Goal: Task Accomplishment & Management: Manage account settings

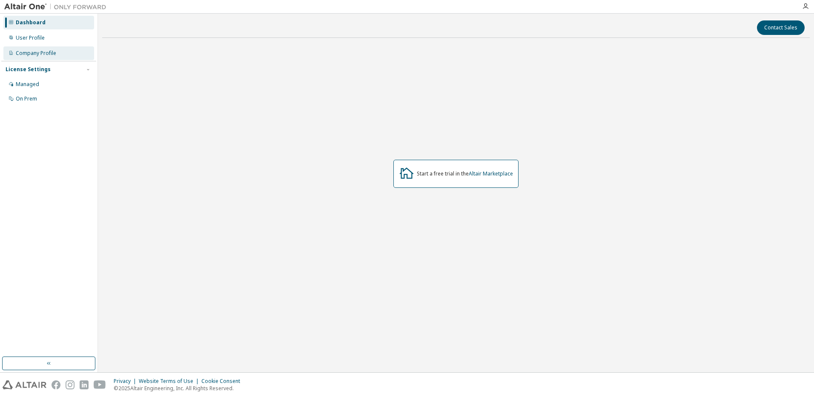
click at [51, 50] on div "Company Profile" at bounding box center [36, 53] width 40 height 7
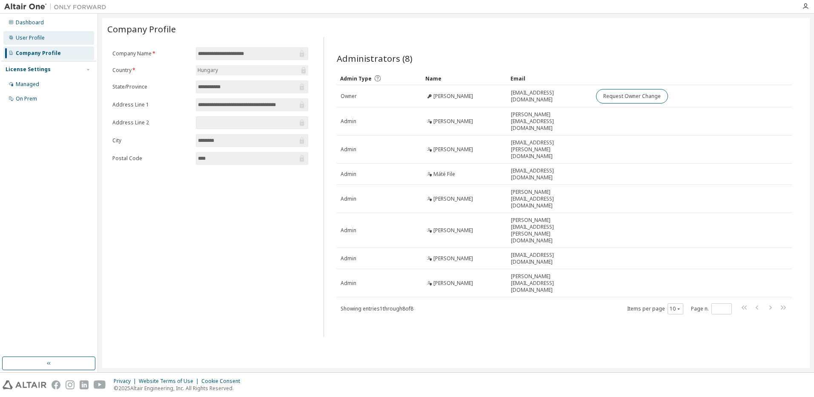
click at [63, 39] on div "User Profile" at bounding box center [48, 38] width 91 height 14
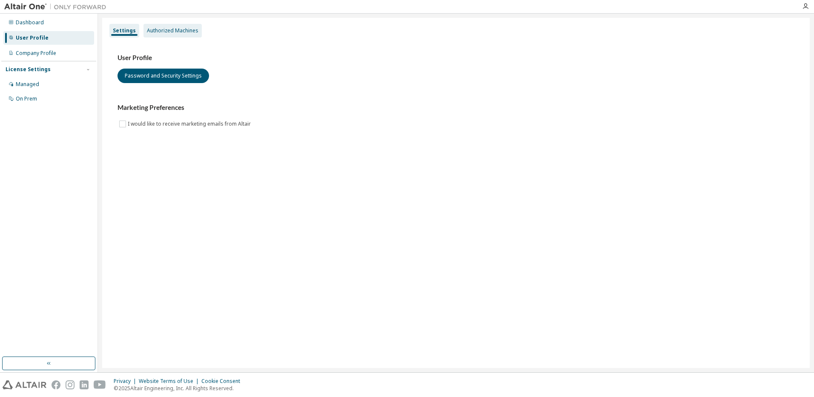
click at [180, 31] on div "Authorized Machines" at bounding box center [173, 30] width 52 height 7
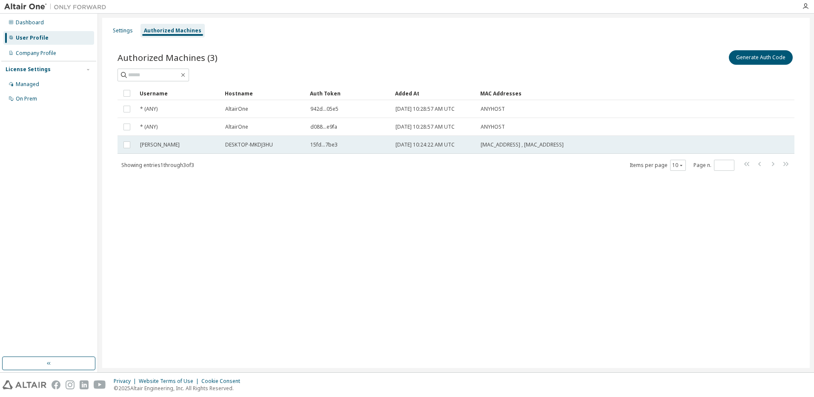
click at [159, 149] on td "[PERSON_NAME]" at bounding box center [178, 145] width 85 height 18
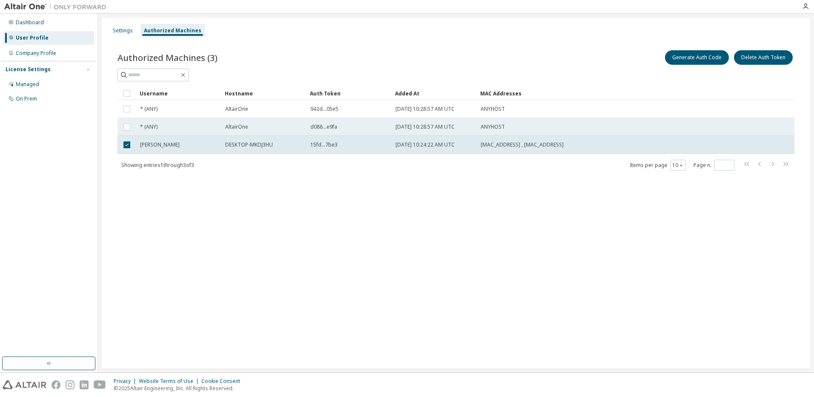
click at [199, 120] on td "* (ANY)" at bounding box center [178, 127] width 85 height 18
click at [202, 114] on td "* (ANY)" at bounding box center [178, 109] width 85 height 18
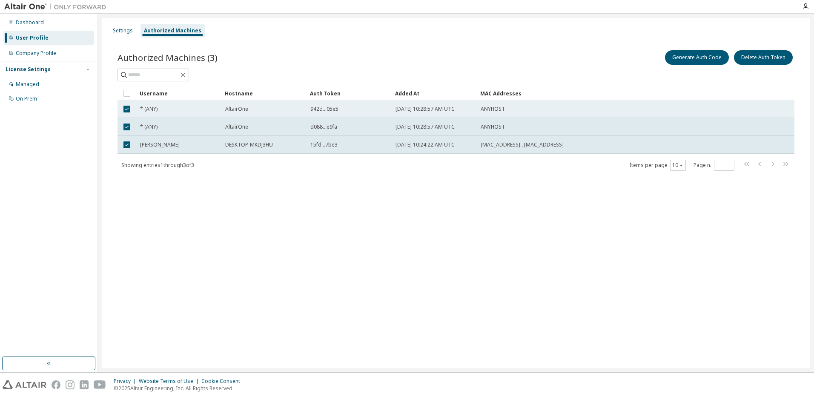
click at [191, 113] on td "* (ANY)" at bounding box center [178, 109] width 85 height 18
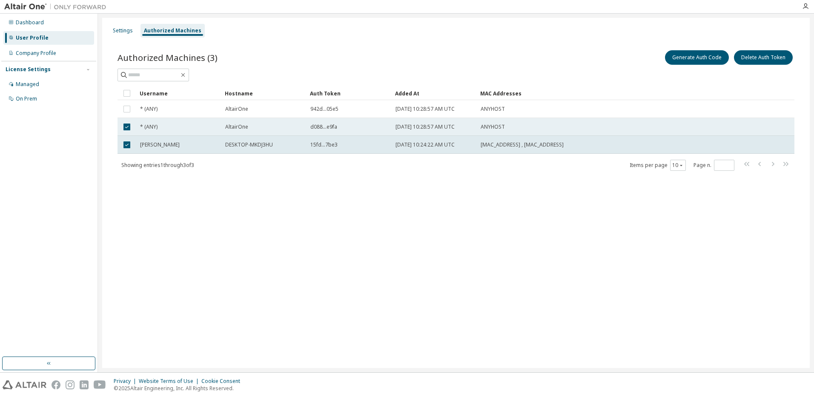
click at [187, 129] on div "* (ANY)" at bounding box center [178, 126] width 77 height 7
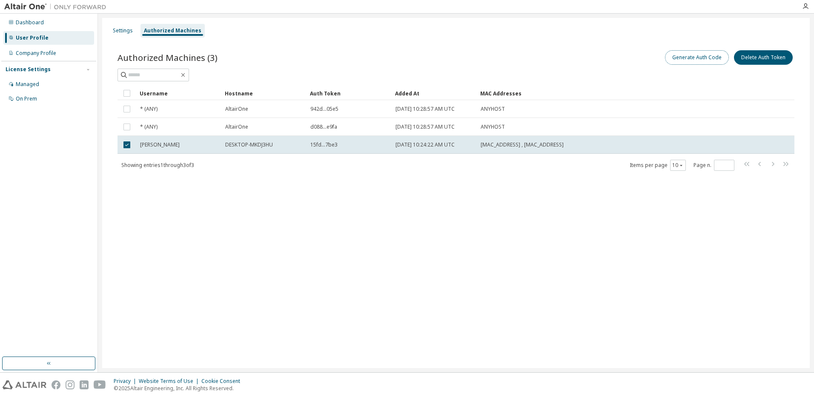
click at [713, 54] on button "Generate Auth Code" at bounding box center [697, 57] width 64 height 14
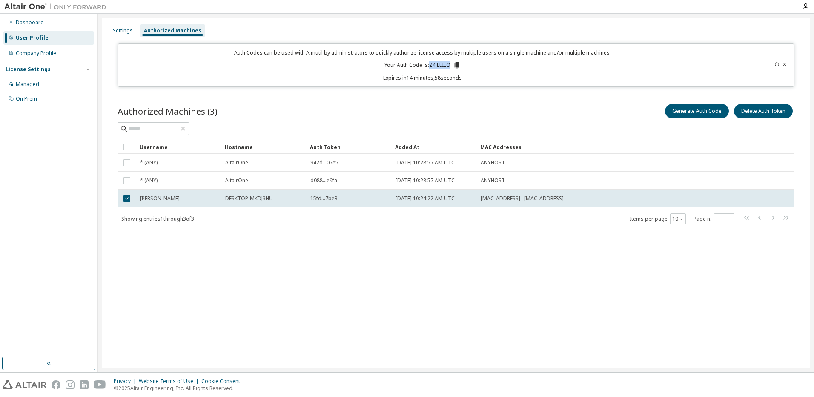
drag, startPoint x: 431, startPoint y: 64, endPoint x: 452, endPoint y: 66, distance: 21.4
click at [454, 66] on p "Your Auth Code is: Z4JELIEO" at bounding box center [422, 65] width 76 height 8
copy p "Z4JELIEO"
drag, startPoint x: 525, startPoint y: 344, endPoint x: 521, endPoint y: 341, distance: 5.4
click at [523, 342] on div "Settings Authorized Machines Auth Codes can be used with Almutil by administrat…" at bounding box center [456, 193] width 708 height 350
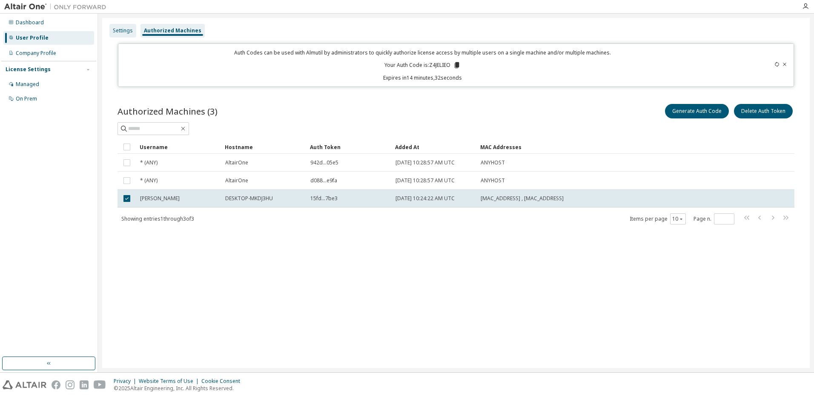
click at [128, 28] on div "Settings" at bounding box center [123, 30] width 20 height 7
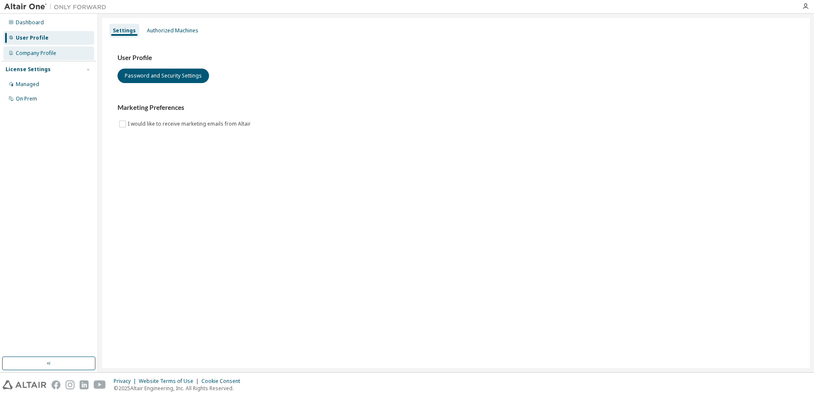
click at [41, 53] on div "Company Profile" at bounding box center [36, 53] width 40 height 7
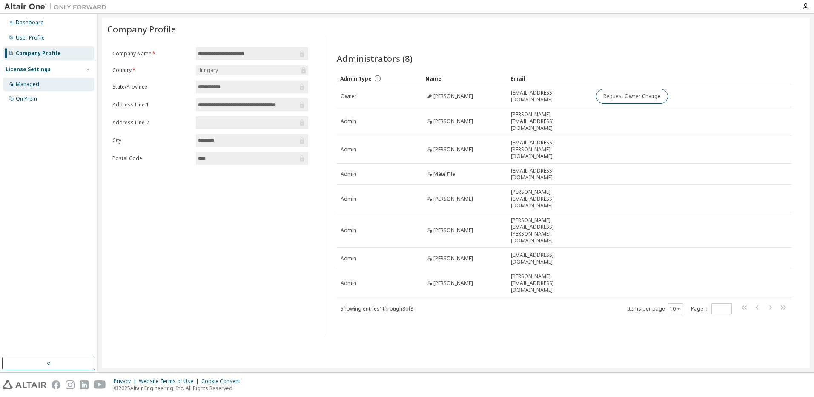
click at [53, 88] on div "Managed" at bounding box center [48, 84] width 91 height 14
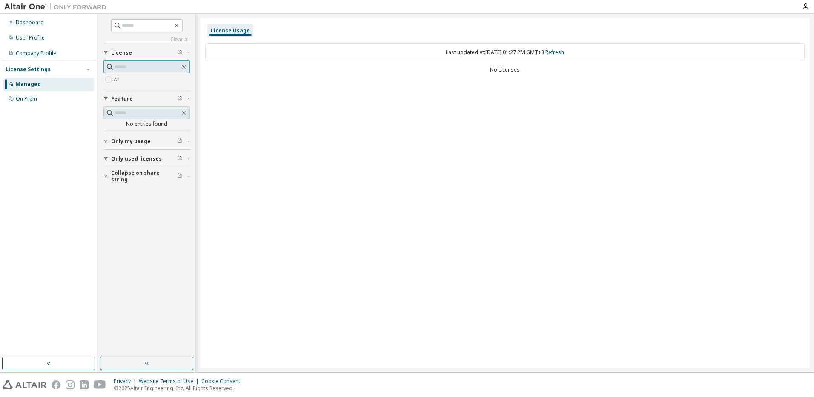
click at [134, 69] on input "text" at bounding box center [147, 67] width 66 height 9
drag, startPoint x: 469, startPoint y: 53, endPoint x: 639, endPoint y: 48, distance: 170.4
click at [639, 48] on div "Last updated at: [DATE] 01:27 PM GMT+3 Refresh" at bounding box center [504, 52] width 599 height 18
click at [563, 54] on link "Refresh" at bounding box center [554, 52] width 19 height 7
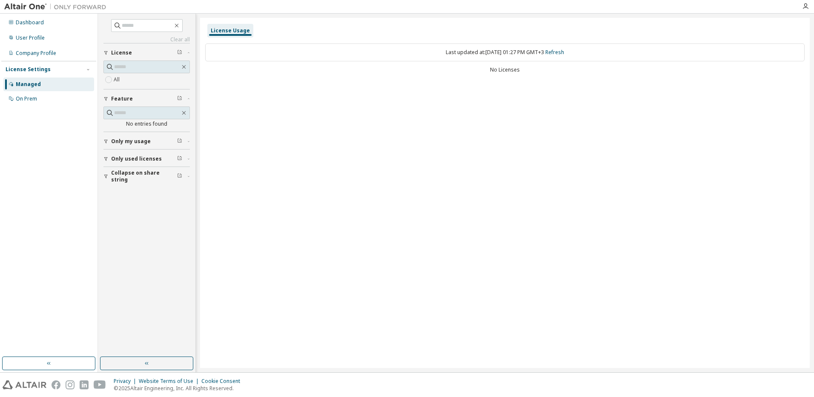
click at [522, 75] on div "Last updated at: [DATE] 01:27 PM GMT+3 Refresh No Licenses" at bounding box center [504, 59] width 599 height 42
drag, startPoint x: 128, startPoint y: 135, endPoint x: 126, endPoint y: 140, distance: 5.1
click at [126, 138] on button "Only my usage" at bounding box center [146, 141] width 86 height 19
click at [140, 186] on span "Only used licenses" at bounding box center [136, 183] width 51 height 7
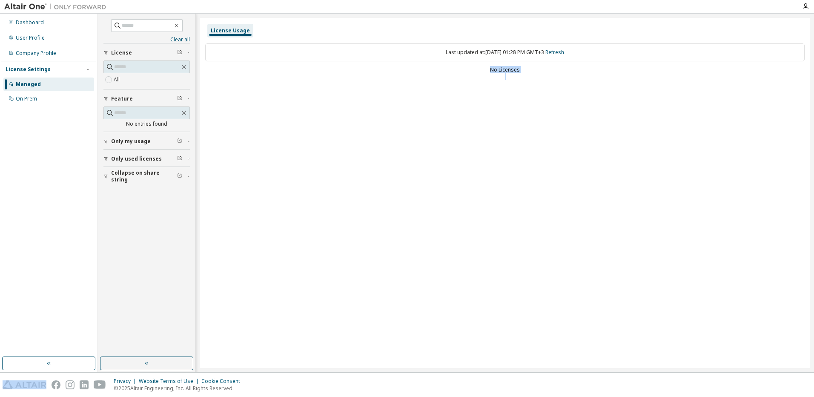
click at [136, 145] on button "Only my usage" at bounding box center [146, 141] width 86 height 19
drag, startPoint x: 138, startPoint y: 198, endPoint x: 138, endPoint y: 206, distance: 7.7
click at [138, 198] on span "Collapse on share string" at bounding box center [144, 201] width 66 height 14
click at [129, 213] on div "Yes No" at bounding box center [146, 219] width 86 height 20
click at [172, 39] on link "Clear all" at bounding box center [146, 39] width 86 height 7
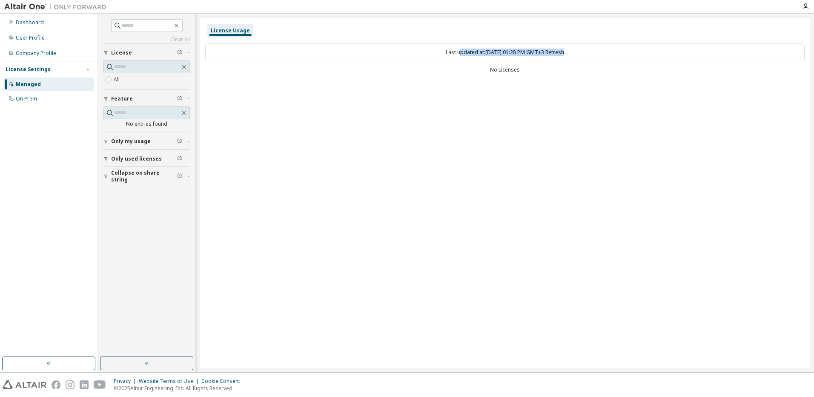
drag, startPoint x: 575, startPoint y: 55, endPoint x: 449, endPoint y: 57, distance: 126.0
click at [449, 57] on div "Last updated at: [DATE] 01:28 PM GMT+3 Refresh" at bounding box center [504, 52] width 599 height 18
click at [445, 74] on div "Last updated at: [DATE] 01:28 PM GMT+3 Refresh No Licenses" at bounding box center [504, 59] width 599 height 42
click at [29, 27] on div "Dashboard" at bounding box center [48, 23] width 91 height 14
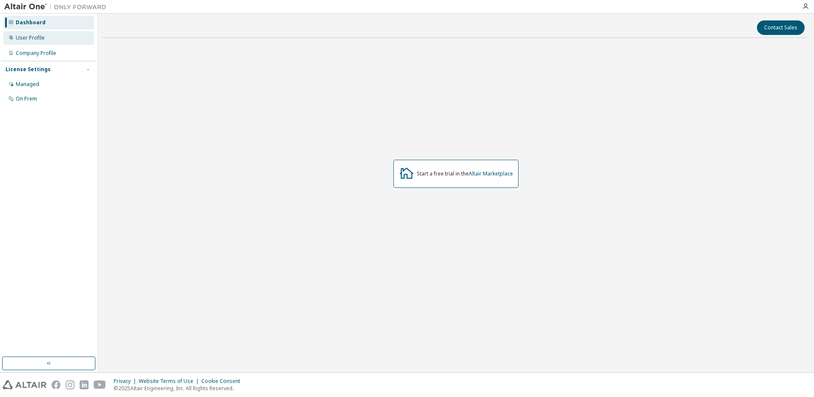
click at [33, 40] on div "User Profile" at bounding box center [30, 37] width 29 height 7
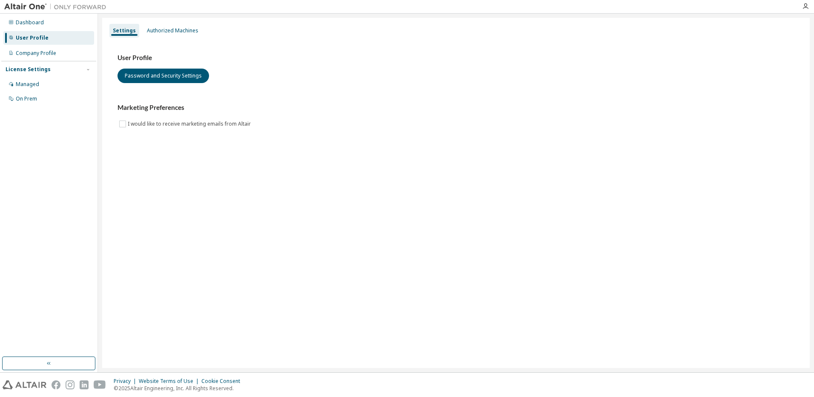
click at [42, 64] on div "License Settings Managed On Prem" at bounding box center [48, 84] width 95 height 46
click at [41, 84] on div "Managed" at bounding box center [48, 84] width 91 height 14
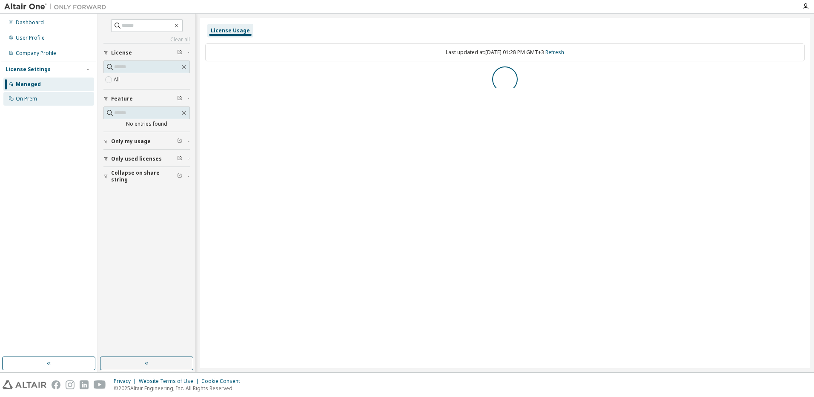
click at [41, 105] on div "On Prem" at bounding box center [48, 99] width 91 height 14
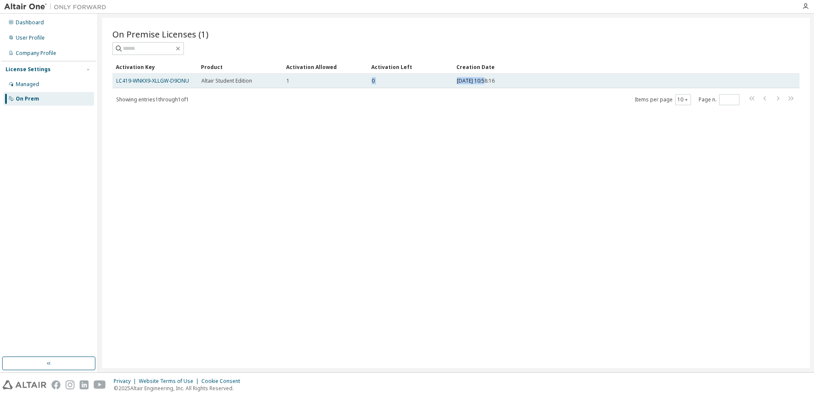
drag, startPoint x: 311, startPoint y: 80, endPoint x: 486, endPoint y: 85, distance: 175.0
click at [486, 85] on tr "LC419-WNKX9-XLLGW-D9ONU Altair Student Edition 1 0 [DATE] 10:58:16" at bounding box center [455, 81] width 687 height 14
click at [516, 75] on td "[DATE] 10:58:16" at bounding box center [609, 81] width 313 height 14
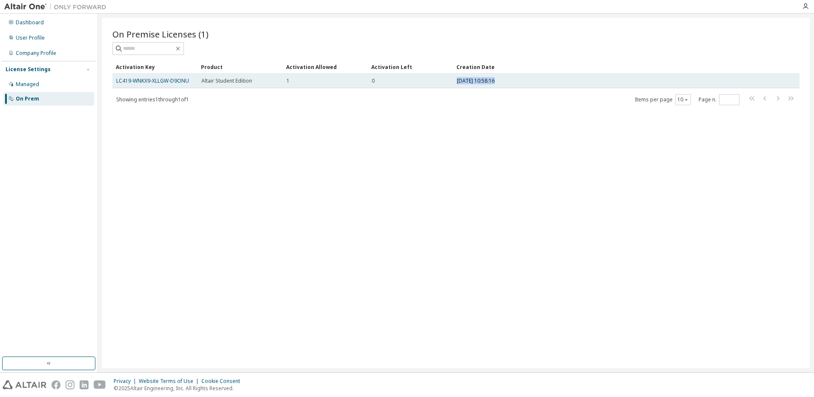
click at [516, 75] on td "[DATE] 10:58:16" at bounding box center [609, 81] width 313 height 14
click at [320, 81] on div "1" at bounding box center [325, 80] width 77 height 7
drag, startPoint x: 371, startPoint y: 80, endPoint x: 379, endPoint y: 81, distance: 7.9
click at [379, 81] on td "0" at bounding box center [410, 81] width 85 height 14
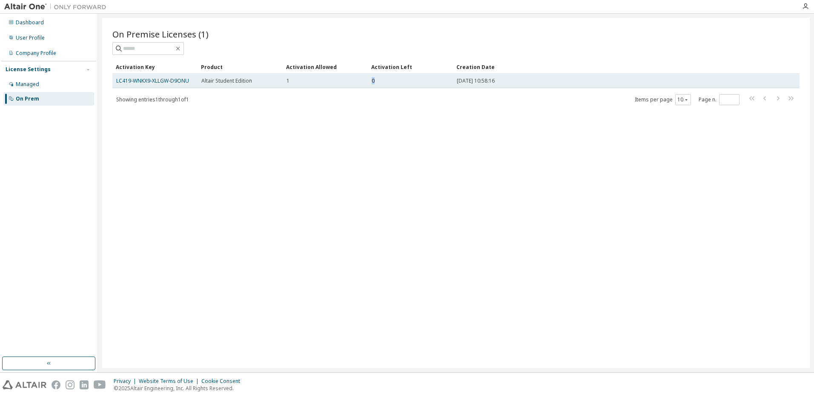
drag, startPoint x: 473, startPoint y: 79, endPoint x: 545, endPoint y: 79, distance: 72.4
click at [545, 79] on div "[DATE] 10:58:16" at bounding box center [609, 80] width 305 height 7
drag, startPoint x: 545, startPoint y: 79, endPoint x: 422, endPoint y: 83, distance: 123.1
click at [422, 83] on tr "LC419-WNKX9-XLLGW-D9ONU Altair Student Edition 1 0 [DATE] 10:58:16" at bounding box center [455, 81] width 687 height 14
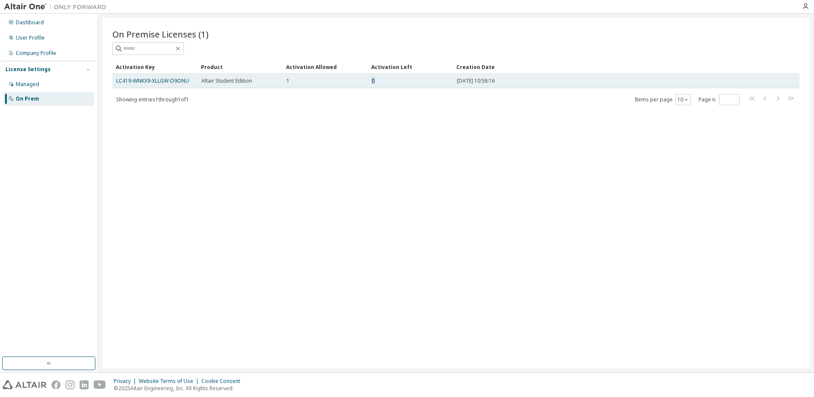
click at [421, 83] on div "0" at bounding box center [410, 80] width 77 height 7
